Goal: Navigation & Orientation: Go to known website

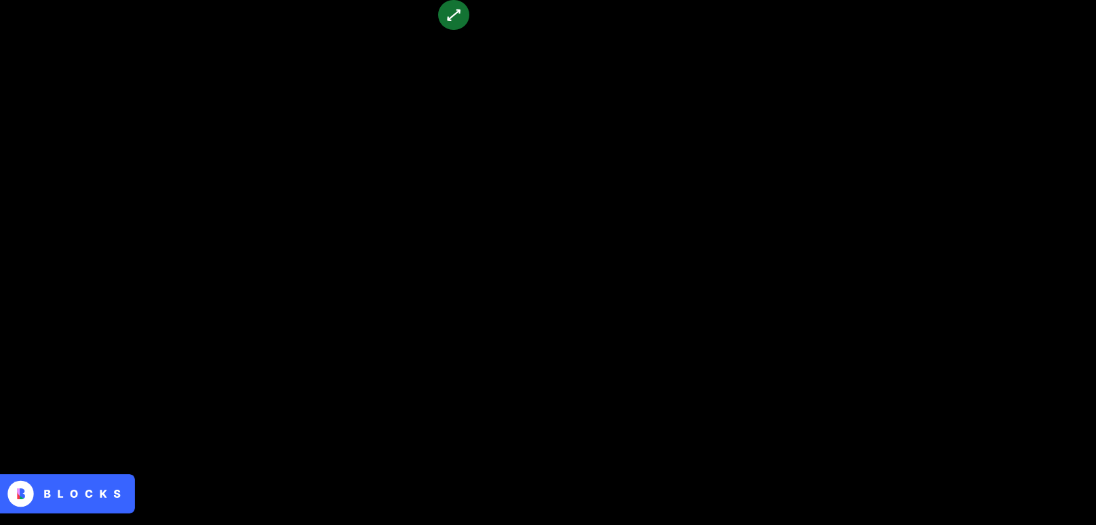
scroll to position [364, 0]
